Goal: Task Accomplishment & Management: Complete application form

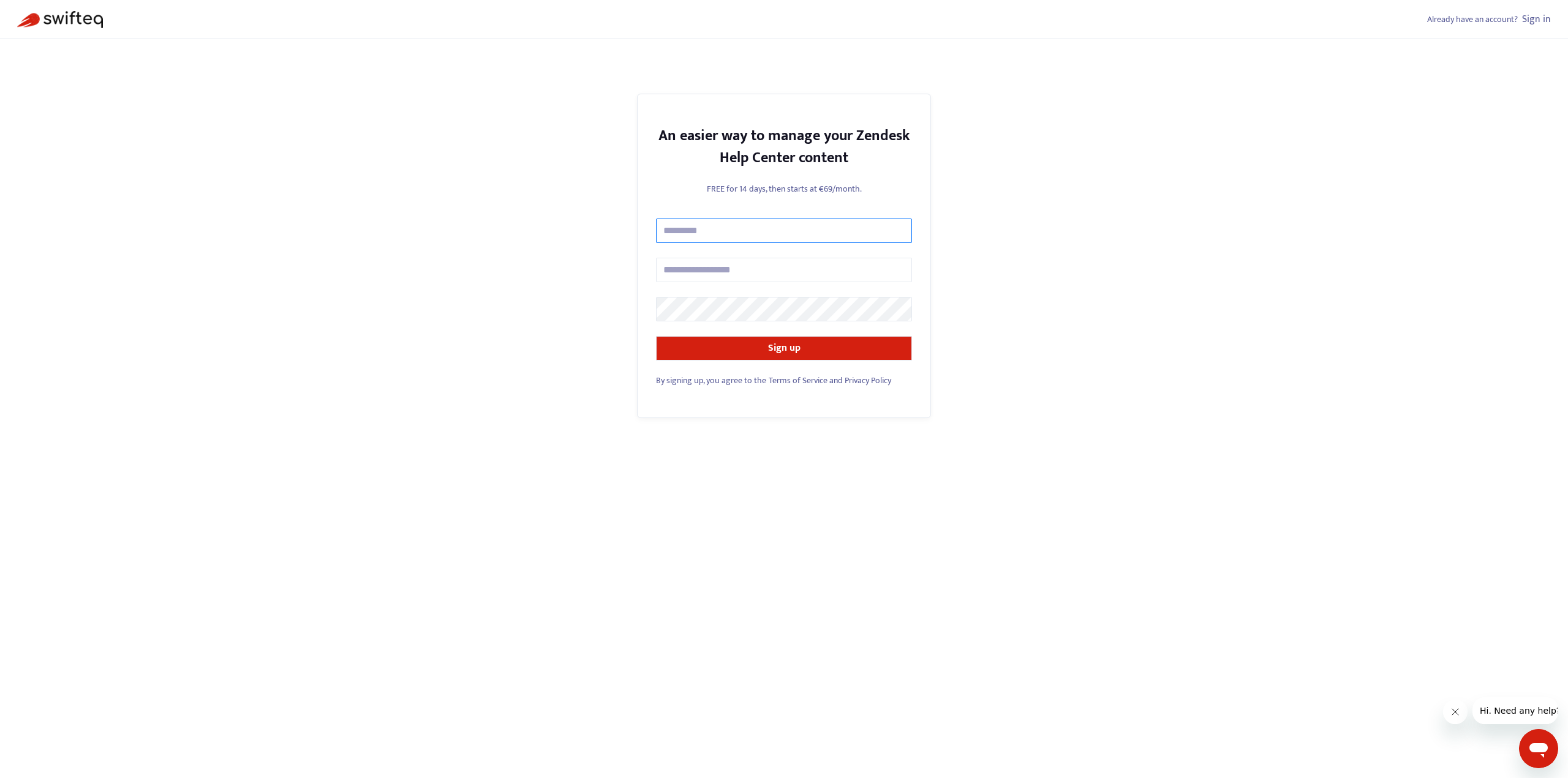
click at [708, 225] on input "text" at bounding box center [784, 230] width 256 height 24
type input "**********"
click at [710, 274] on input "text" at bounding box center [784, 269] width 256 height 24
type input "**********"
